Goal: Task Accomplishment & Management: Manage account settings

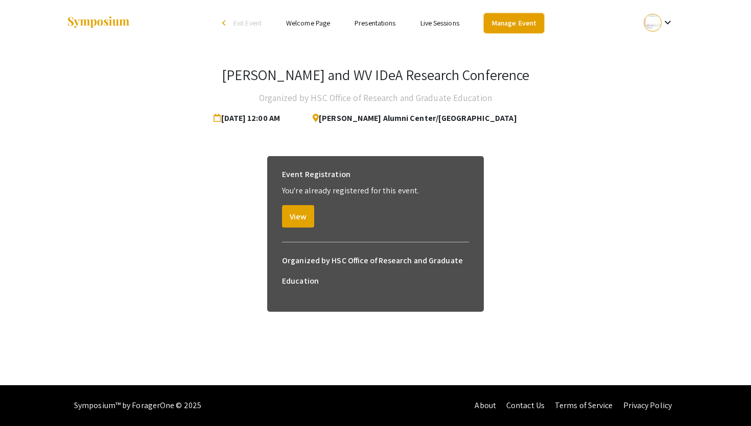
click at [509, 23] on link "Manage Event" at bounding box center [514, 23] width 60 height 20
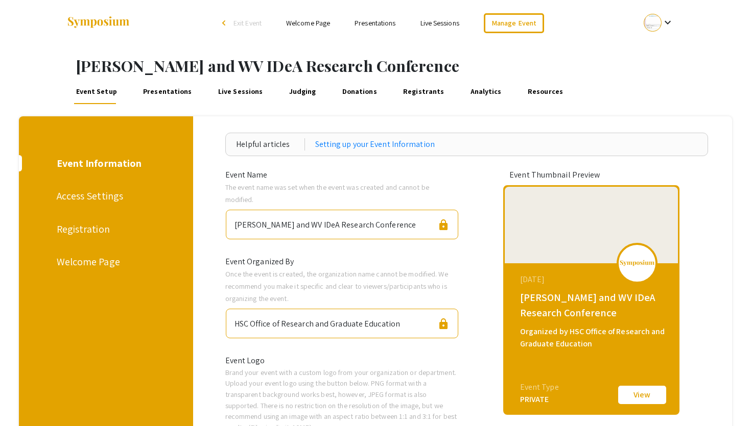
click at [293, 92] on link "Judging" at bounding box center [302, 92] width 31 height 25
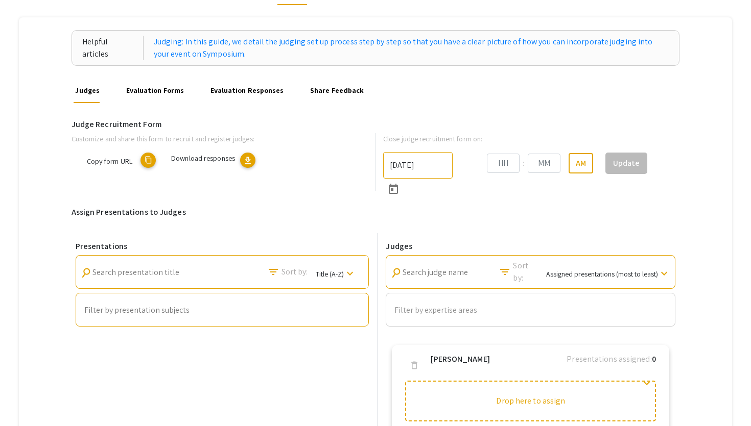
scroll to position [103, 0]
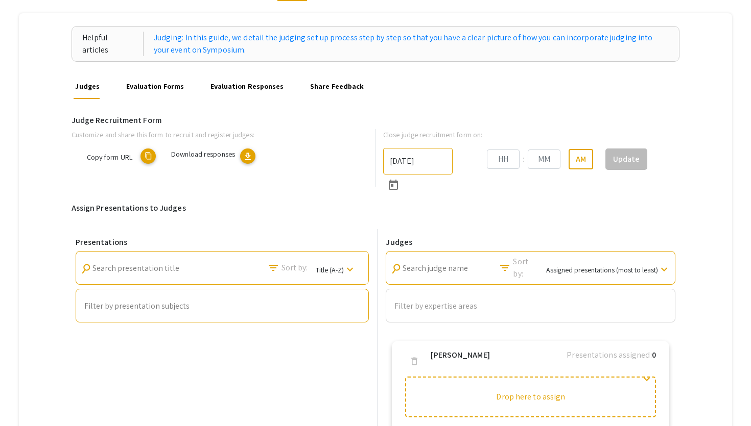
type input "10/17/2025"
type input "11"
type input "59"
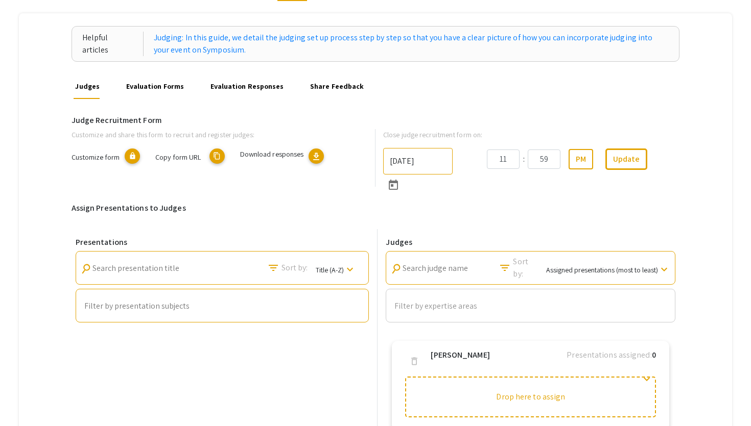
click at [216, 158] on mat-icon "content_copy" at bounding box center [216, 156] width 15 height 15
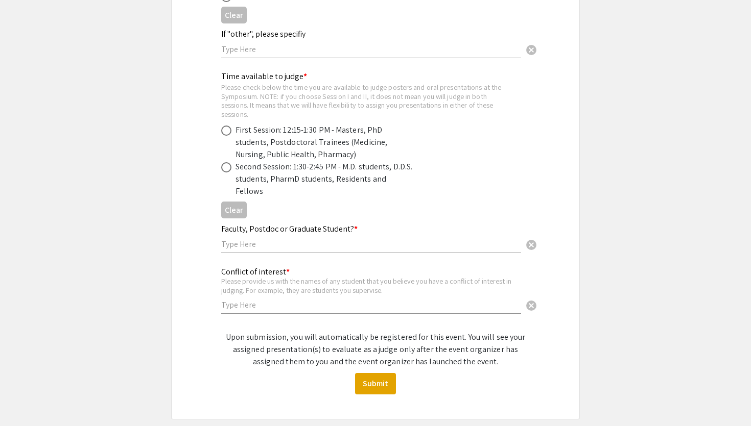
scroll to position [604, 0]
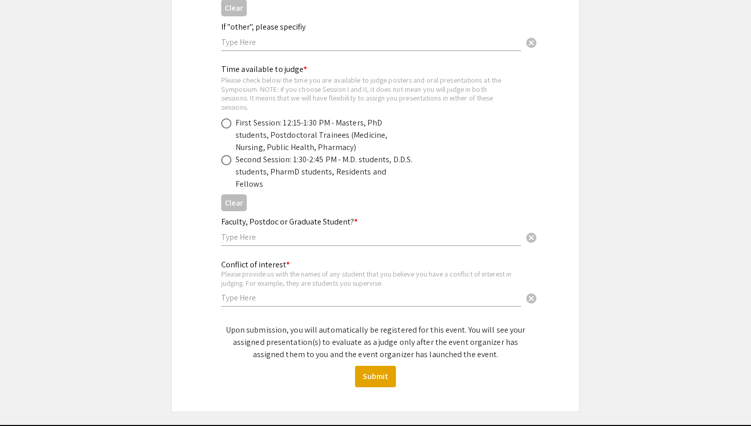
click at [456, 158] on div "Second Session: 1:30-2:45 PM - M.D. students, D.D.S. students, PharmD students,…" at bounding box center [367, 172] width 292 height 37
